Goal: Find specific page/section: Find specific page/section

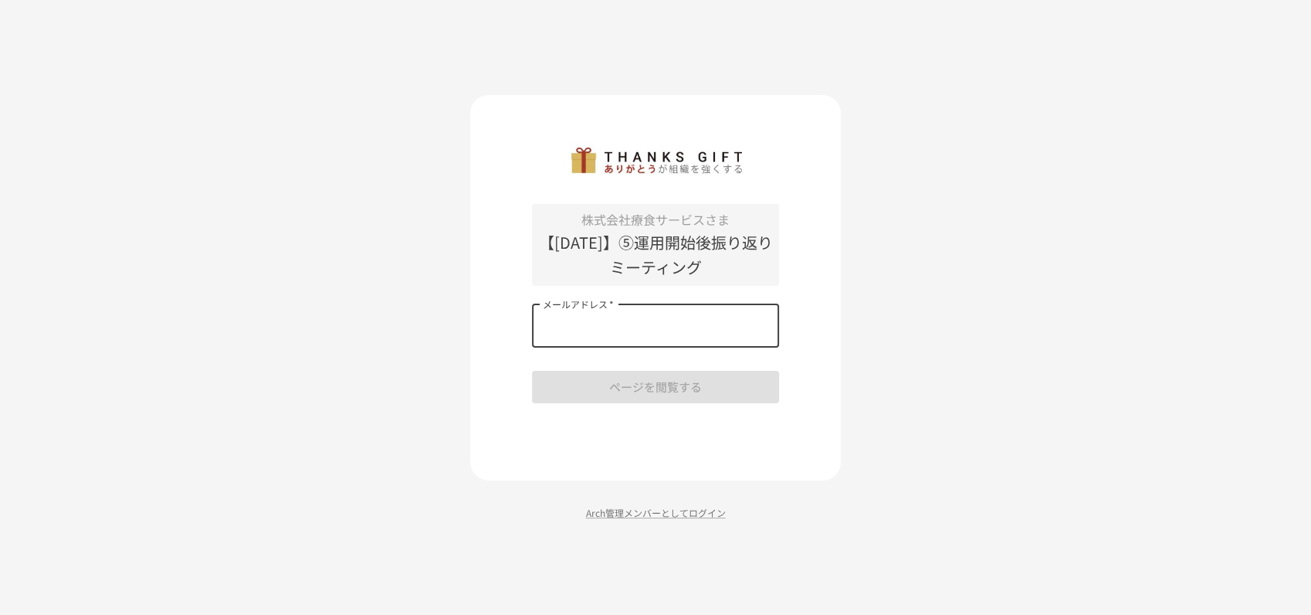
click at [697, 333] on input "メールアドレス   *" at bounding box center [655, 325] width 247 height 43
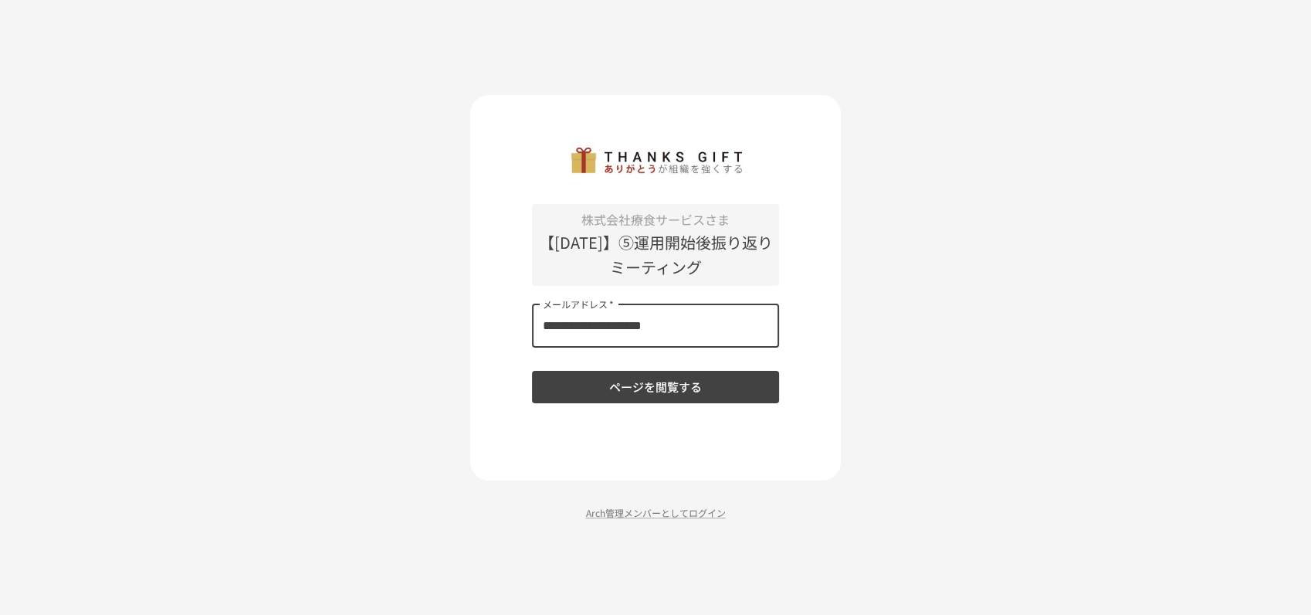
type input "**********"
click at [649, 392] on button "ページを閲覧する" at bounding box center [655, 387] width 247 height 32
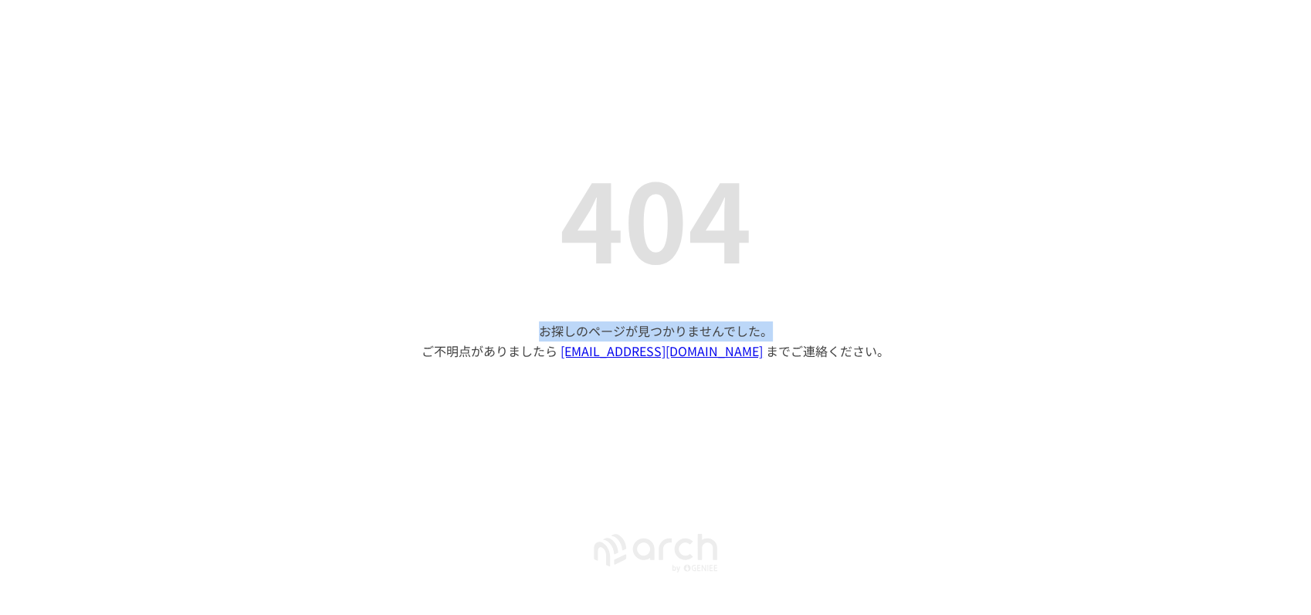
drag, startPoint x: 523, startPoint y: 331, endPoint x: 799, endPoint y: 323, distance: 275.8
click at [799, 323] on p "お探しのページが見つかりませんでした。 ご不明点がありましたら sfa-crm-arch-support@geniee.co.jp までご連絡ください。" at bounding box center [656, 340] width 468 height 39
copy p "お探しのページが見つかりませんでした。"
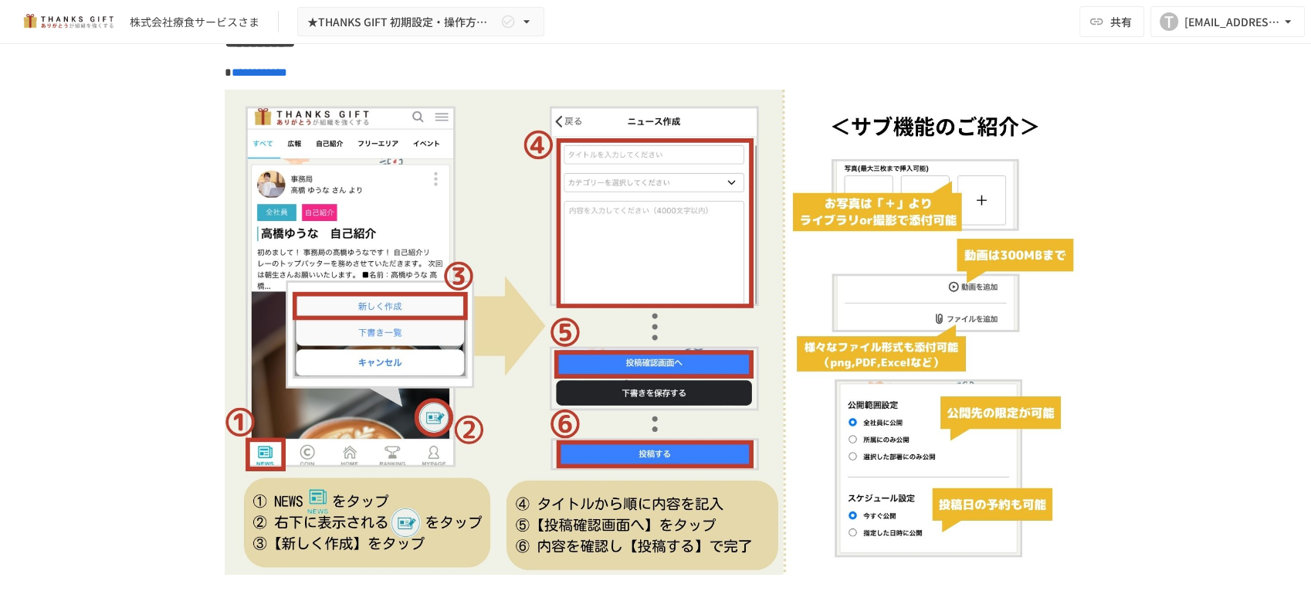
scroll to position [5749, 0]
